Goal: Information Seeking & Learning: Learn about a topic

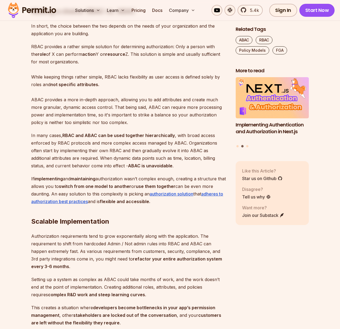
scroll to position [1351, 0]
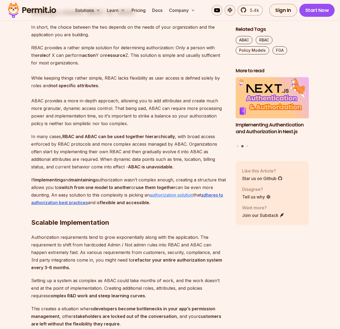
click at [182, 198] on link "authorization solution" at bounding box center [172, 194] width 44 height 5
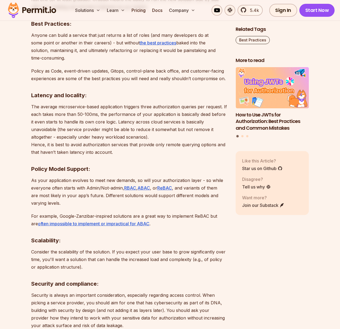
scroll to position [797, 0]
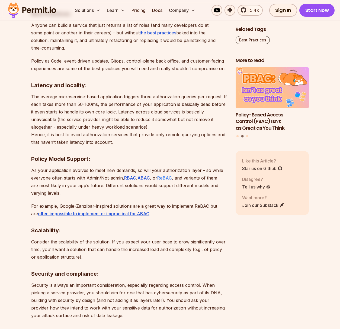
click at [162, 181] on link "ReBAC" at bounding box center [164, 177] width 15 height 5
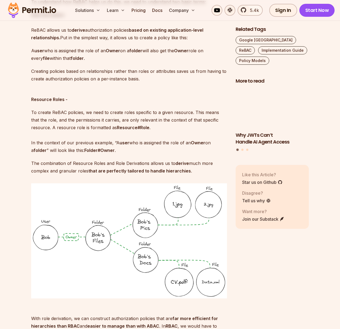
scroll to position [817, 0]
